Goal: Book appointment/travel/reservation

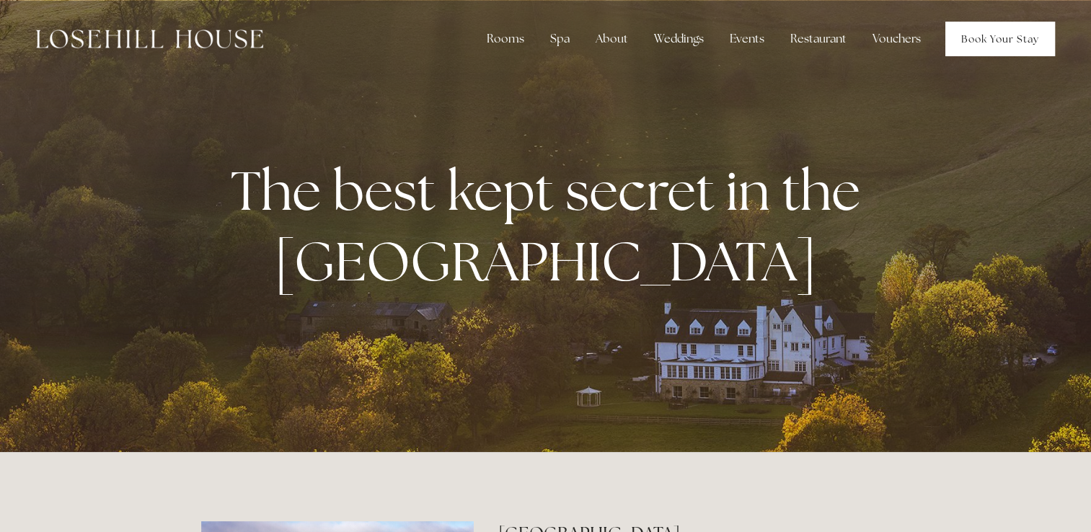
click at [1001, 39] on link "Book Your Stay" at bounding box center [1001, 39] width 110 height 35
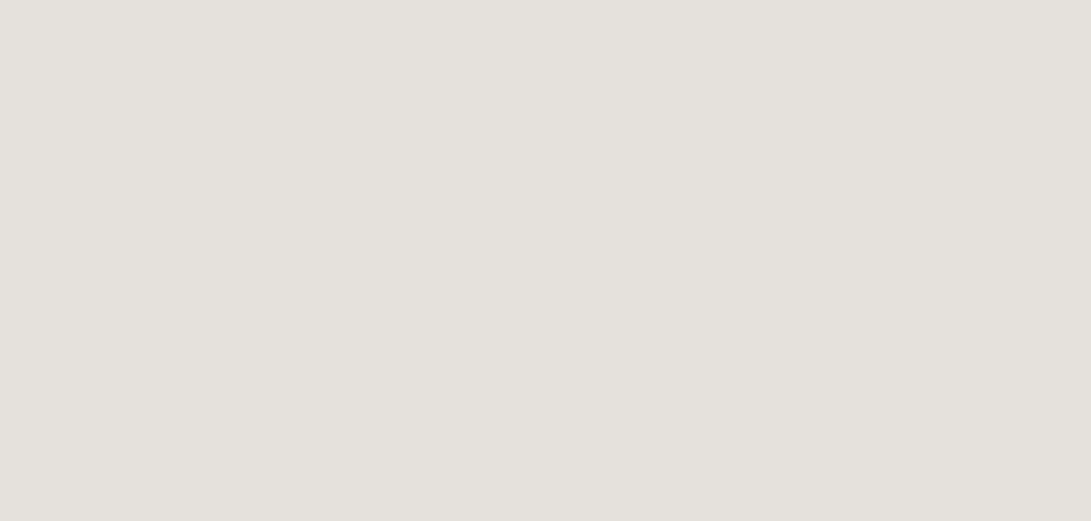
scroll to position [413, 0]
